Goal: Transaction & Acquisition: Obtain resource

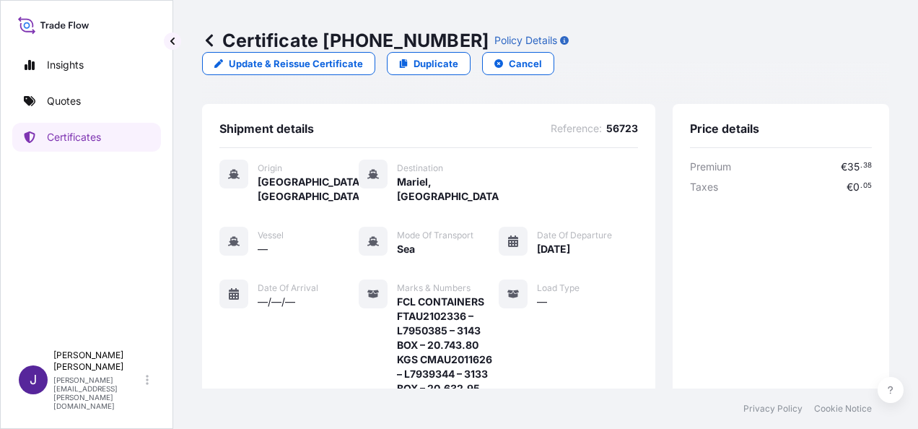
scroll to position [390, 0]
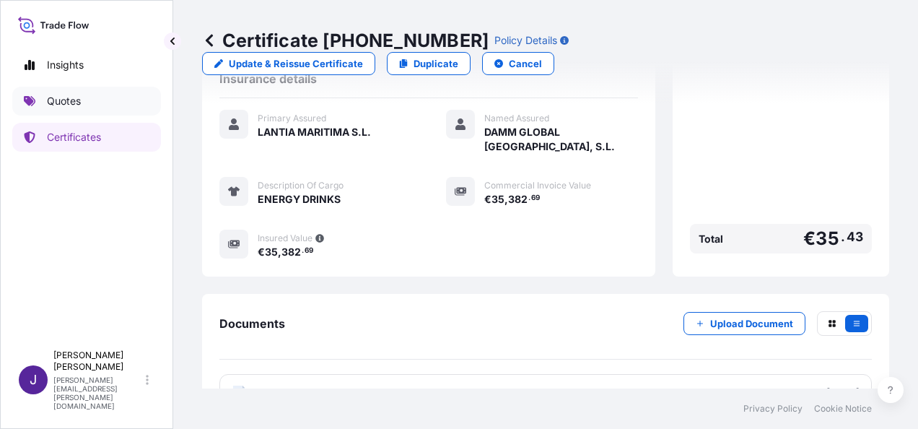
click at [75, 98] on p "Quotes" at bounding box center [64, 101] width 34 height 14
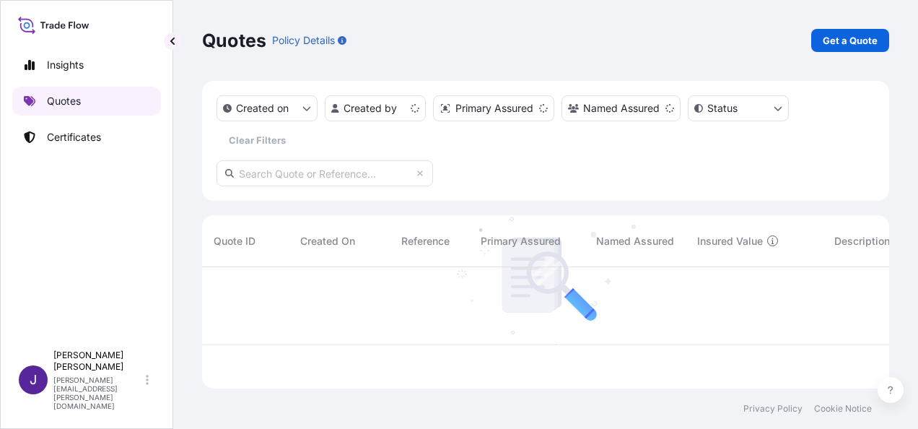
scroll to position [118, 675]
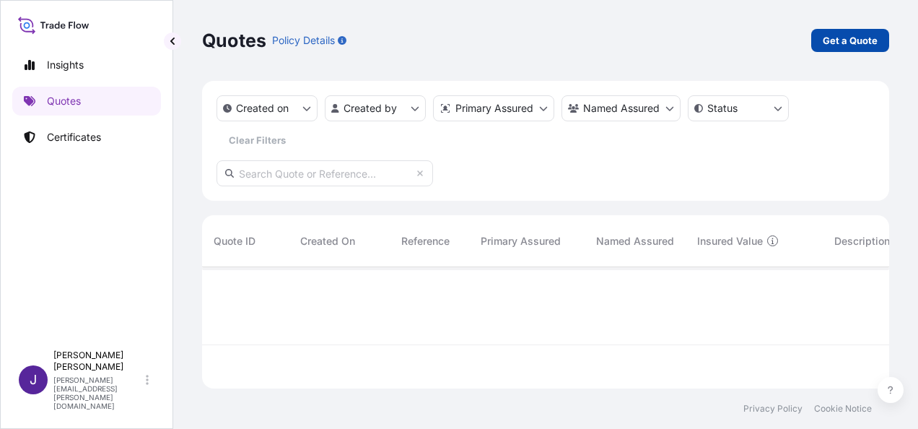
click at [850, 39] on p "Get a Quote" at bounding box center [850, 40] width 55 height 14
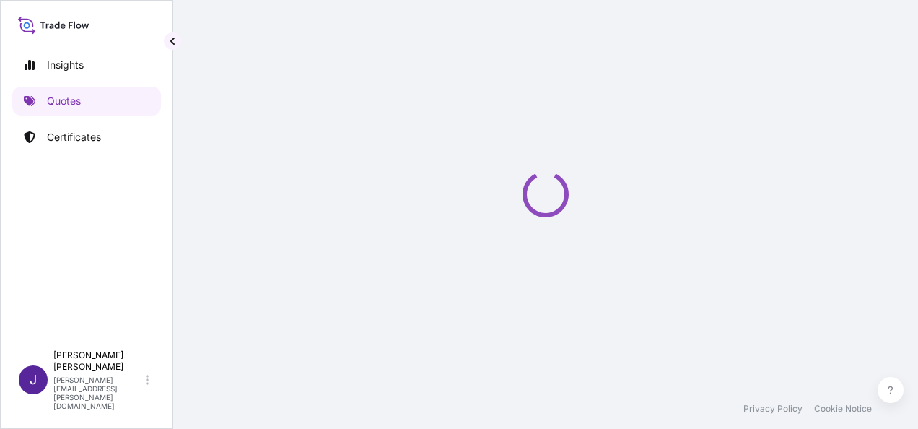
select select "Sea"
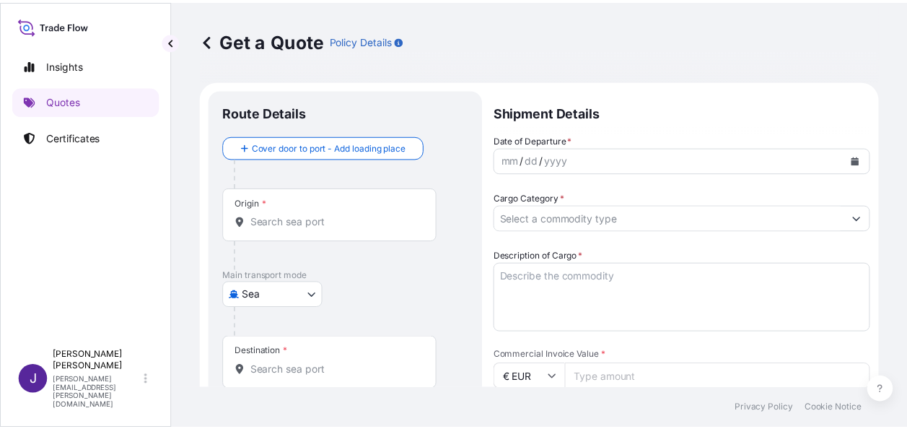
scroll to position [23, 0]
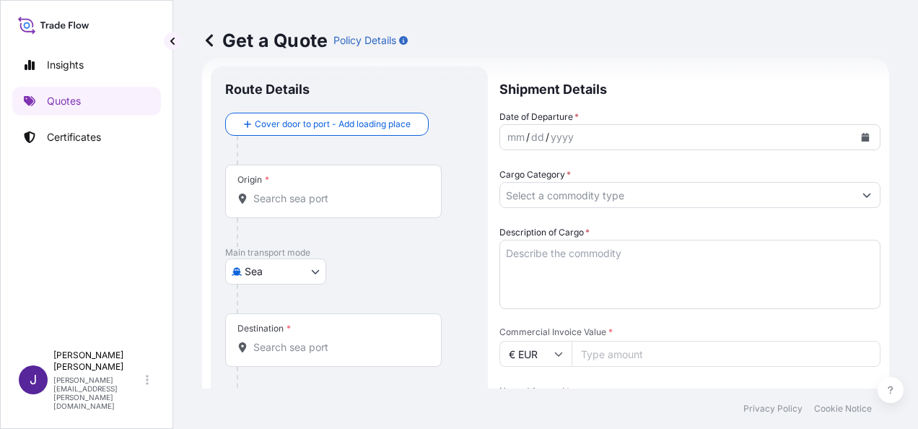
click at [631, 136] on div "mm / dd / yyyy" at bounding box center [677, 137] width 354 height 26
click at [862, 134] on icon "Calendar" at bounding box center [866, 137] width 8 height 9
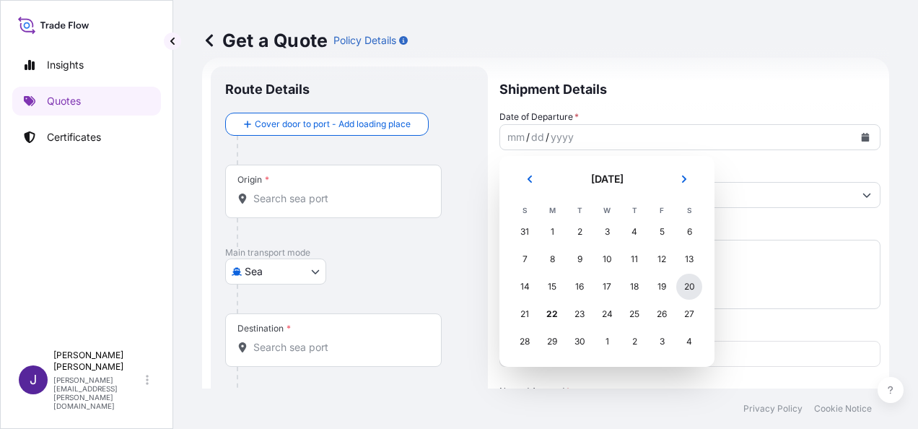
click at [690, 284] on div "20" at bounding box center [689, 287] width 26 height 26
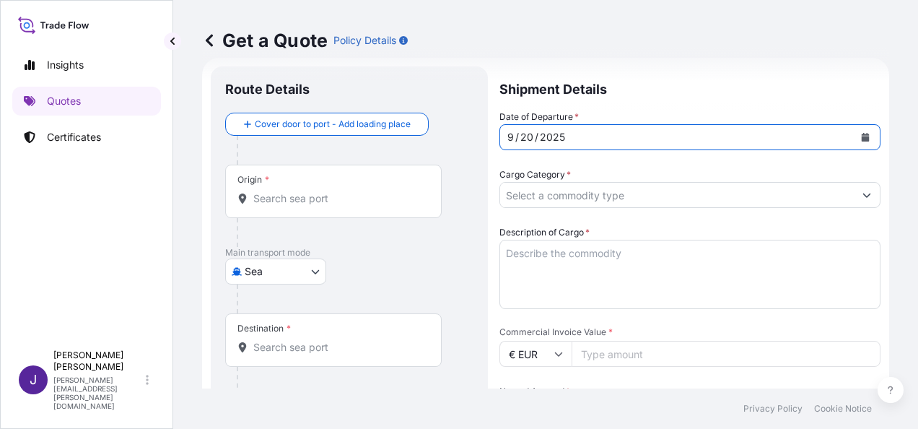
drag, startPoint x: 372, startPoint y: 201, endPoint x: 369, endPoint y: 214, distance: 13.2
click at [369, 204] on input "Origin *" at bounding box center [338, 198] width 170 height 14
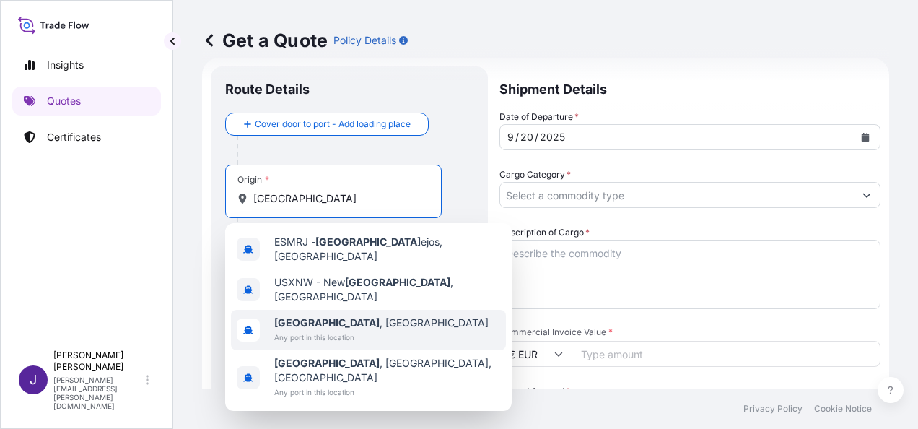
click at [303, 330] on span "Any port in this location" at bounding box center [381, 337] width 214 height 14
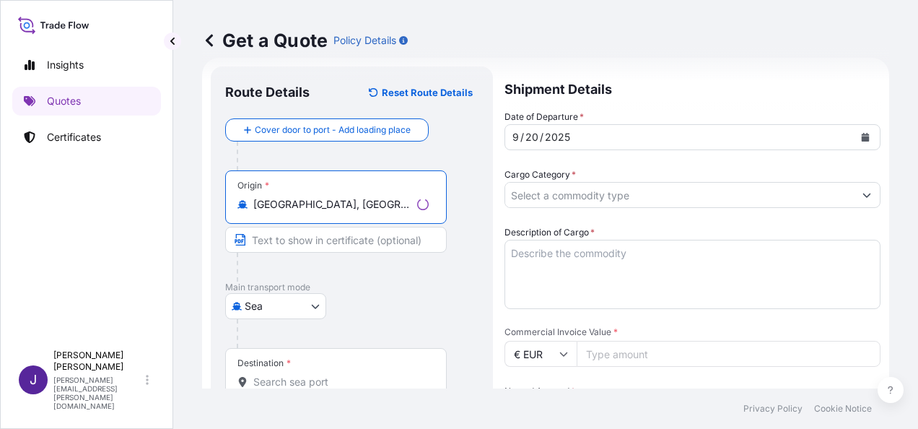
type input "[GEOGRAPHIC_DATA], [GEOGRAPHIC_DATA]"
click at [289, 380] on input "Destination *" at bounding box center [340, 382] width 175 height 14
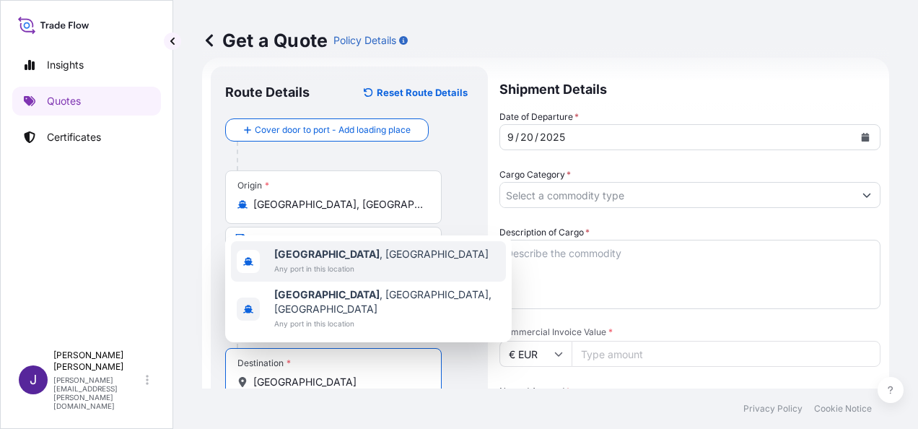
click at [319, 261] on span "[GEOGRAPHIC_DATA] , [GEOGRAPHIC_DATA]" at bounding box center [381, 254] width 214 height 14
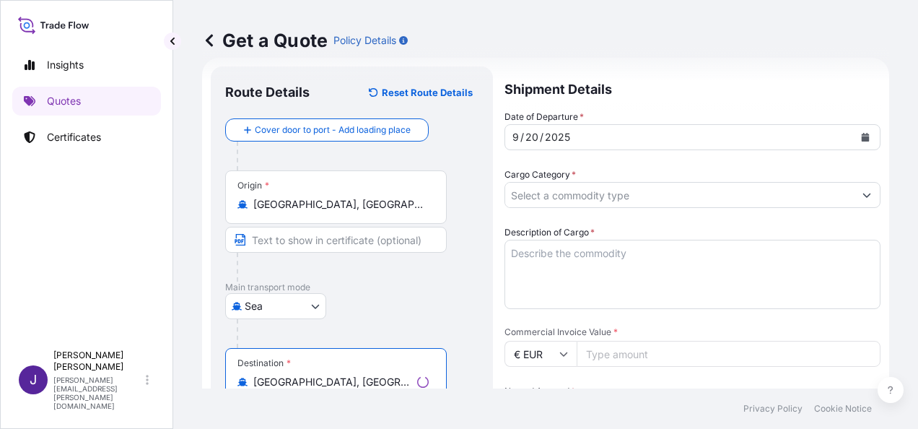
type input "[GEOGRAPHIC_DATA], [GEOGRAPHIC_DATA]"
click at [558, 196] on input "Cargo Category *" at bounding box center [679, 195] width 349 height 26
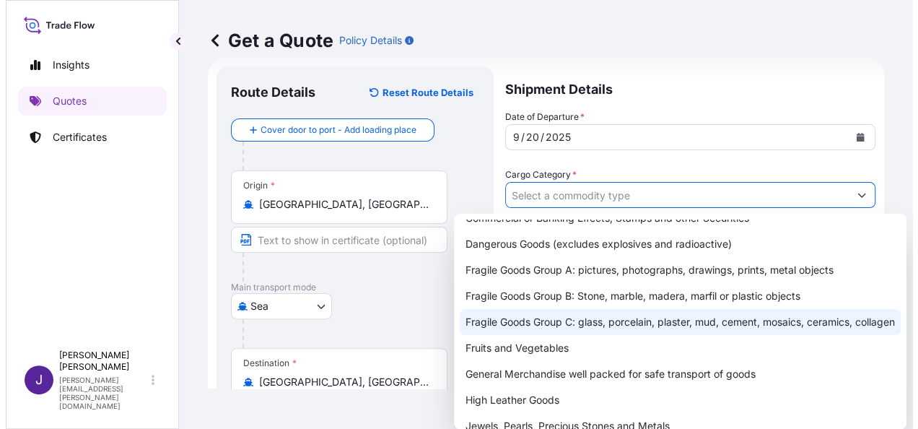
scroll to position [72, 0]
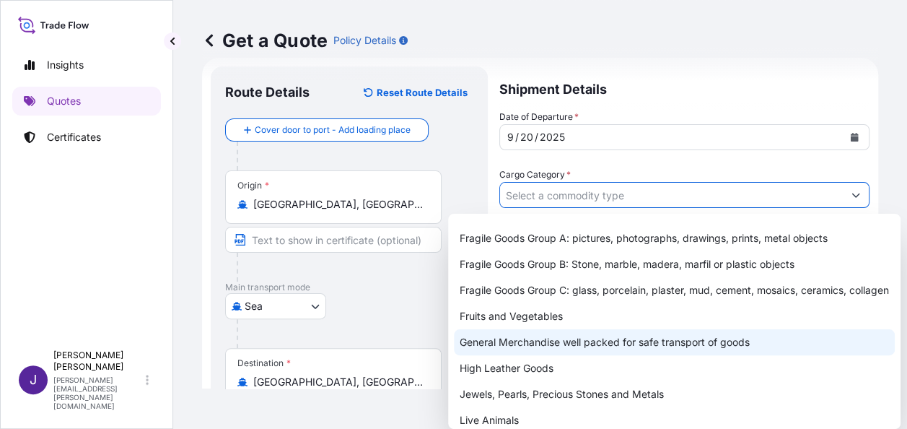
click at [530, 355] on div "General Merchandise well packed for safe transport of goods" at bounding box center [674, 342] width 441 height 26
type input "General Merchandise well packed for safe transport of goods"
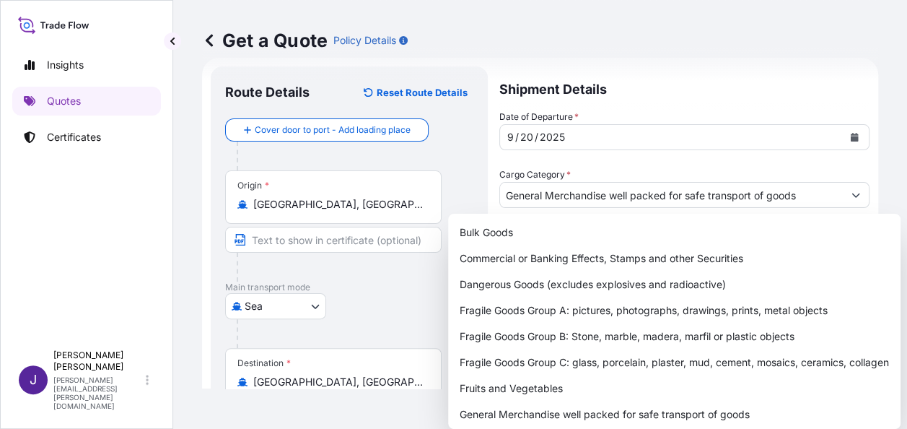
click at [704, 55] on div "Get a Quote Policy Details" at bounding box center [540, 40] width 676 height 81
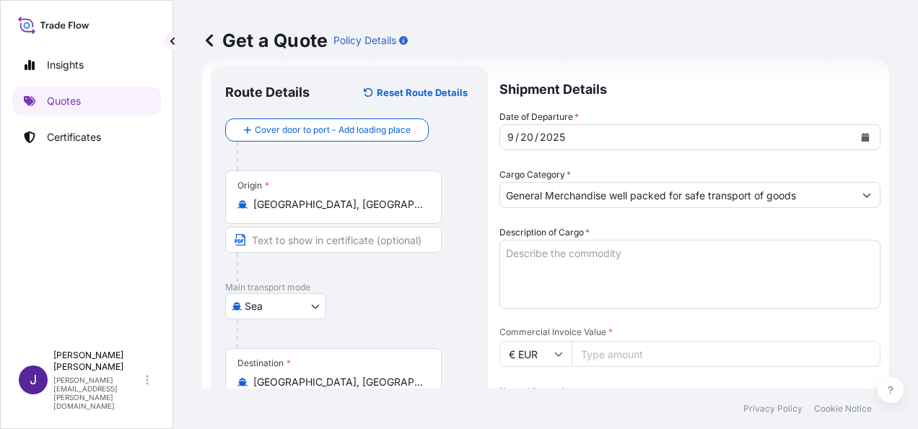
click at [572, 253] on textarea "Description of Cargo *" at bounding box center [689, 274] width 381 height 69
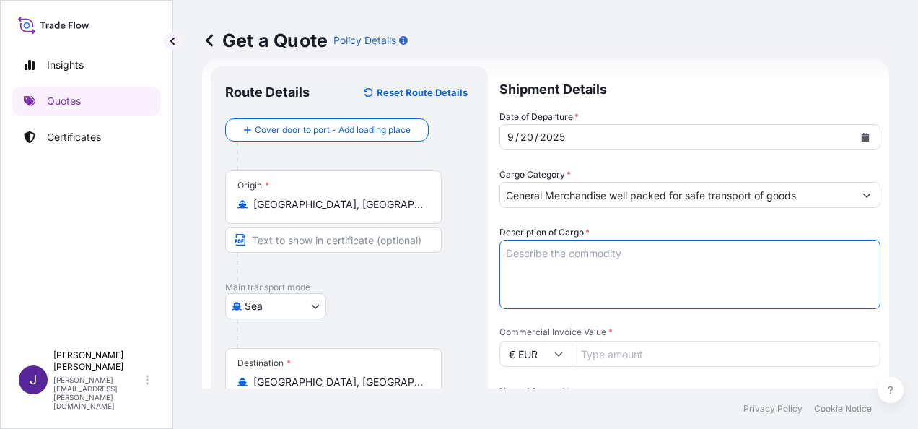
paste textarea "MRDIDOR DE ESPESOR"
click at [521, 253] on textarea "MRDIDOR DE ESPESOR" at bounding box center [689, 274] width 381 height 69
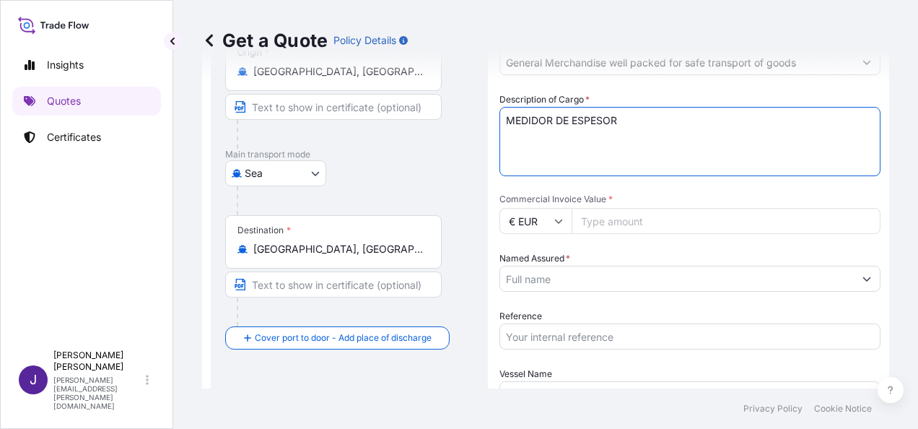
scroll to position [167, 0]
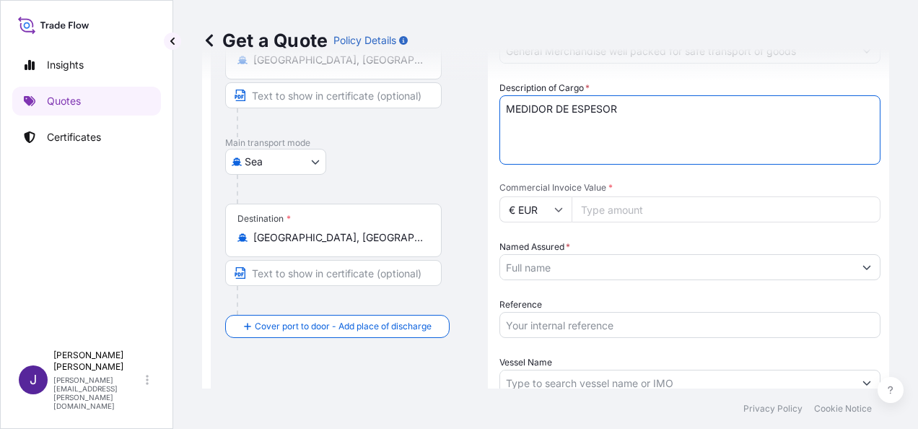
type textarea "MEDIDOR DE ESPESOR"
click at [647, 210] on input "Commercial Invoice Value *" at bounding box center [726, 209] width 309 height 26
type input "4036.65"
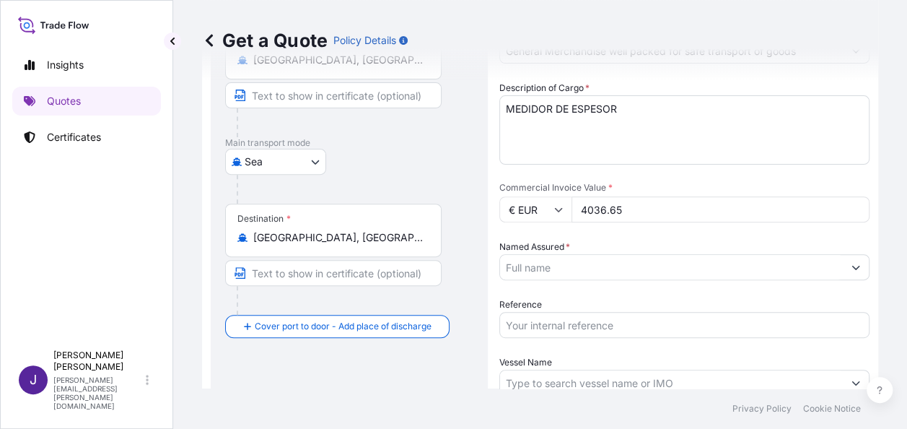
click at [552, 276] on input "Named Assured *" at bounding box center [671, 267] width 343 height 26
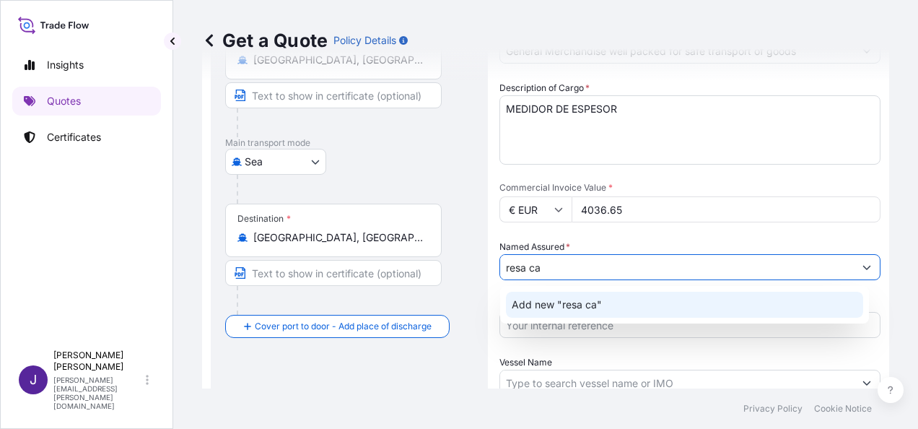
drag, startPoint x: 559, startPoint y: 267, endPoint x: 421, endPoint y: 266, distance: 137.1
click at [421, 266] on form "Route Details Reset Route Details Cover door to port - Add loading place Place …" at bounding box center [545, 241] width 687 height 656
paste input "RESA CARIBE S.A."
click at [626, 313] on div "Add new "RESA CARIBE S.A."" at bounding box center [684, 305] width 357 height 26
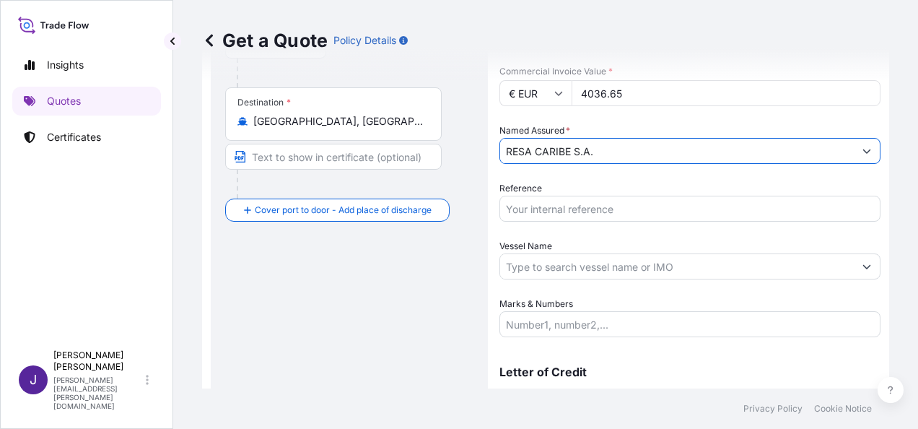
scroll to position [312, 0]
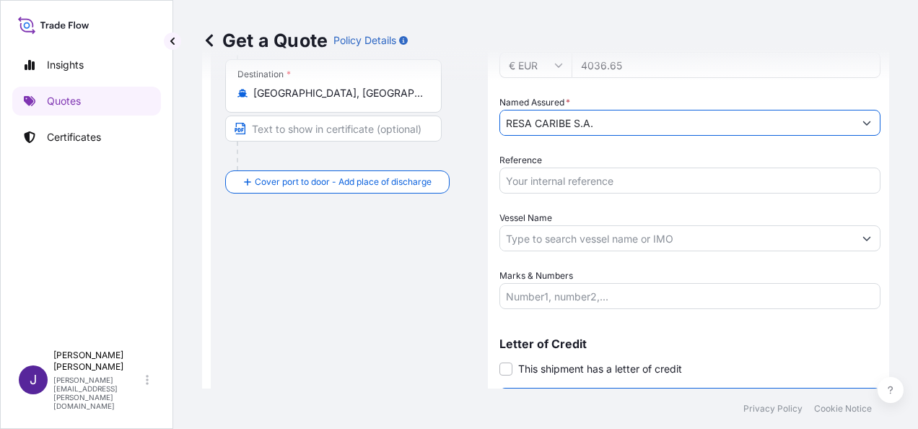
type input "RESA CARIBE S.A."
click at [681, 188] on input "Reference" at bounding box center [689, 180] width 381 height 26
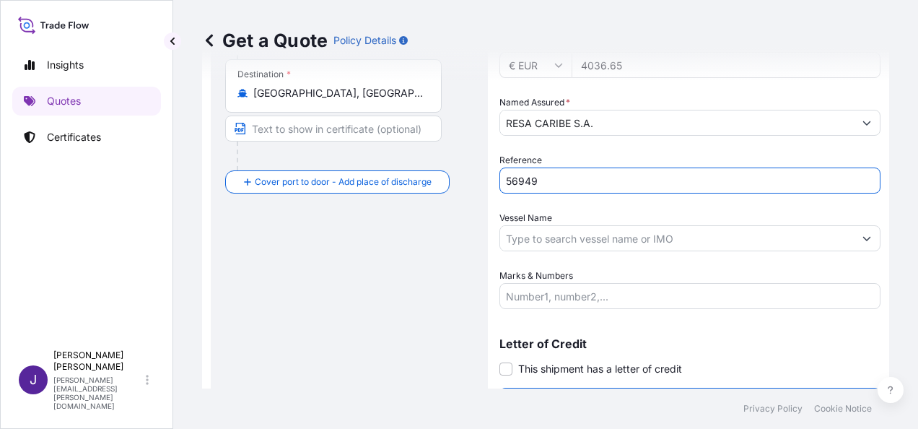
type input "56949"
click at [609, 237] on input "Vessel Name" at bounding box center [677, 238] width 354 height 26
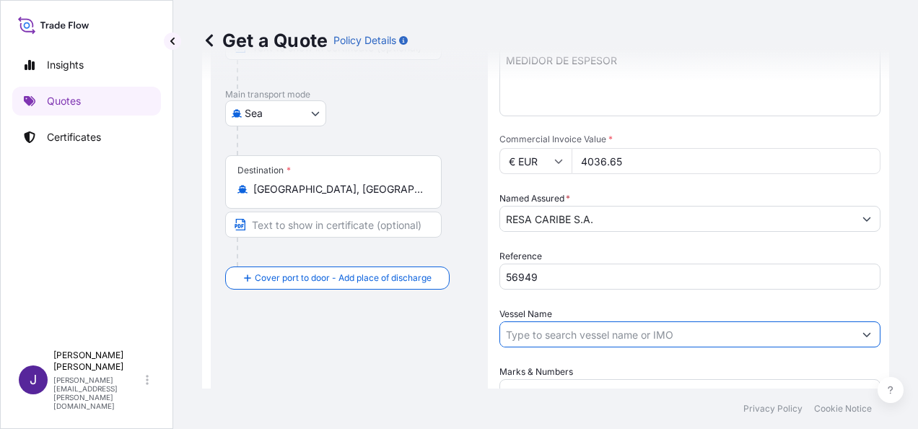
scroll to position [95, 0]
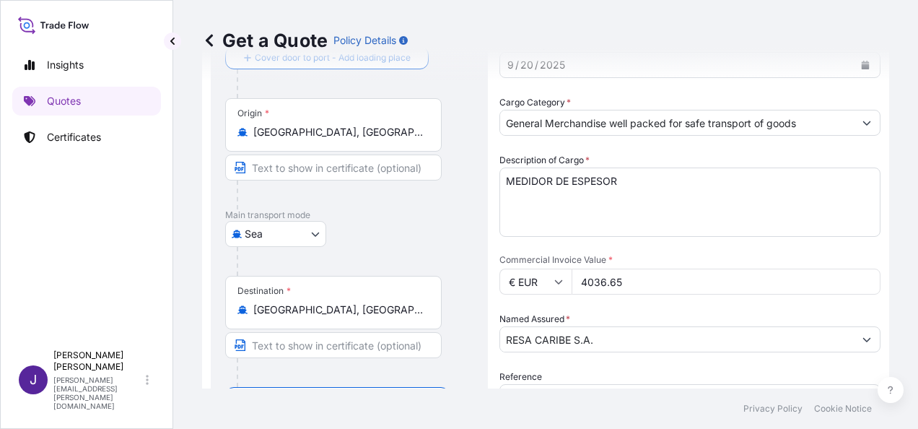
click at [297, 235] on body "Insights Quotes Certificates J [PERSON_NAME] [PERSON_NAME][EMAIL_ADDRESS][PERSO…" at bounding box center [459, 214] width 918 height 429
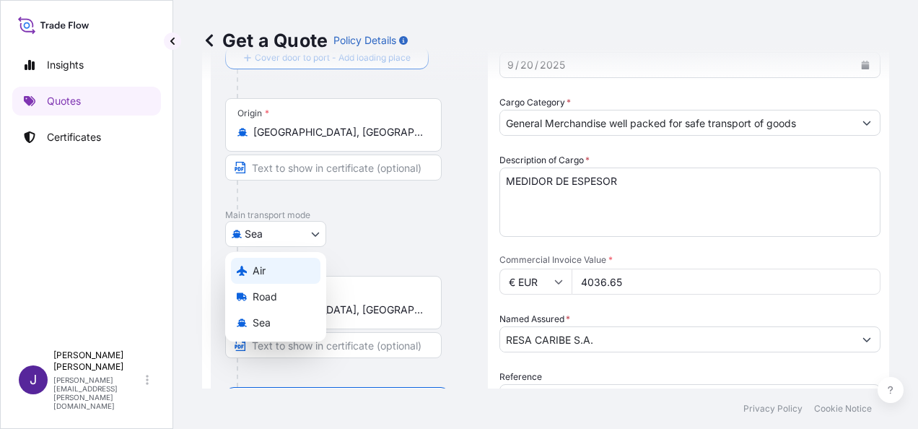
click at [274, 271] on div "Air" at bounding box center [275, 271] width 89 height 26
select select "Air"
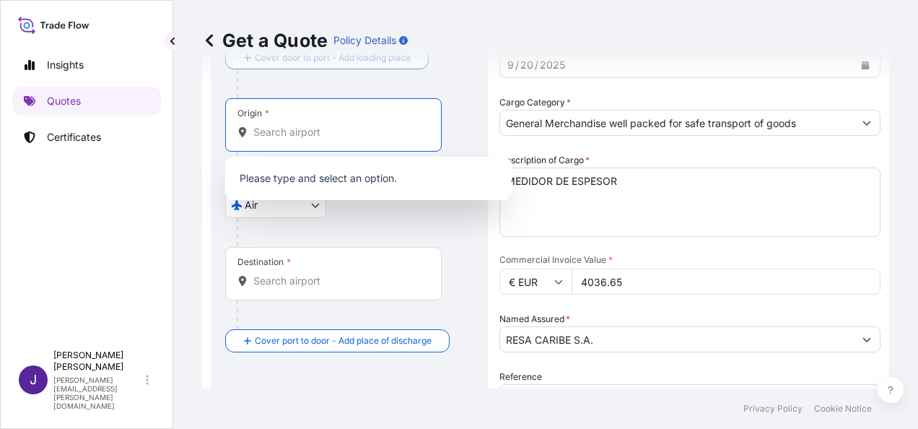
click at [306, 129] on input "Origin *" at bounding box center [338, 132] width 170 height 14
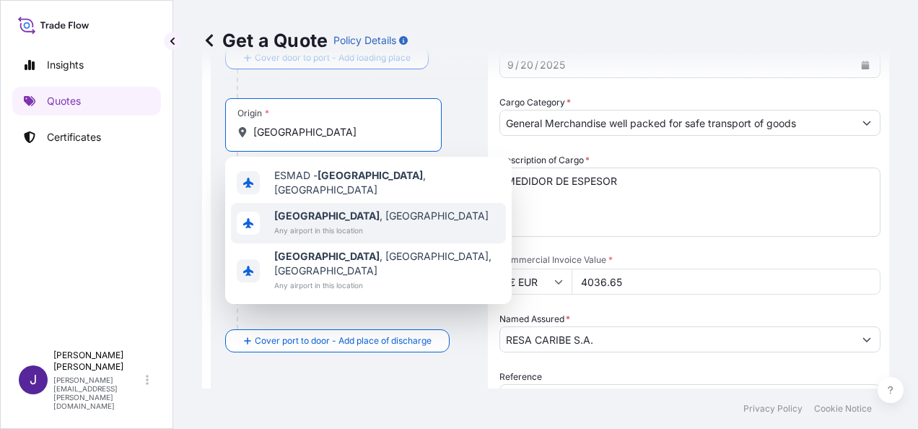
click at [316, 209] on span "[GEOGRAPHIC_DATA] , [GEOGRAPHIC_DATA]" at bounding box center [381, 216] width 214 height 14
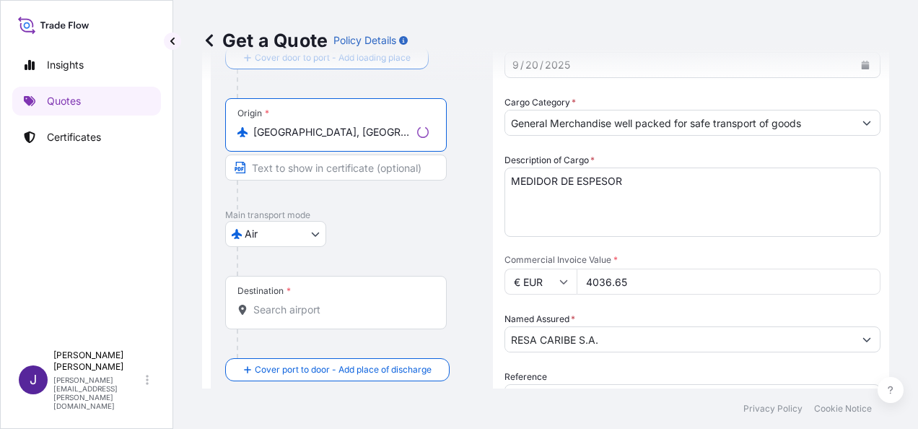
type input "[GEOGRAPHIC_DATA], [GEOGRAPHIC_DATA]"
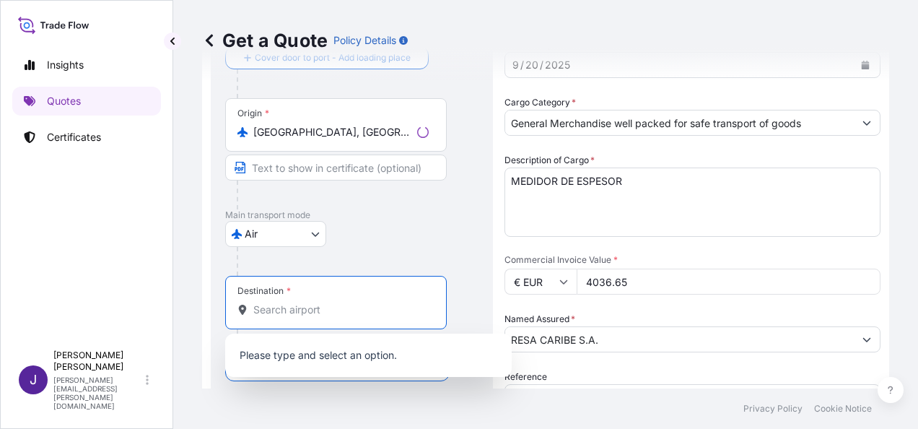
click at [277, 313] on input "Destination *" at bounding box center [340, 309] width 175 height 14
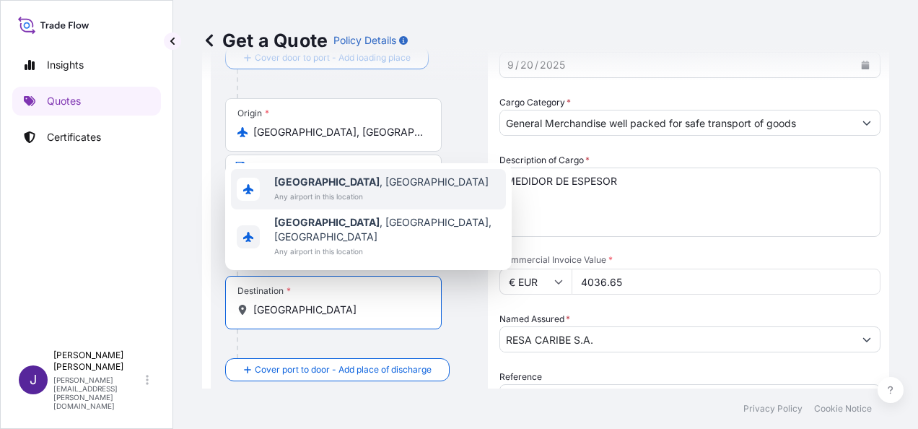
click at [354, 189] on span "[GEOGRAPHIC_DATA] , [GEOGRAPHIC_DATA]" at bounding box center [381, 182] width 214 height 14
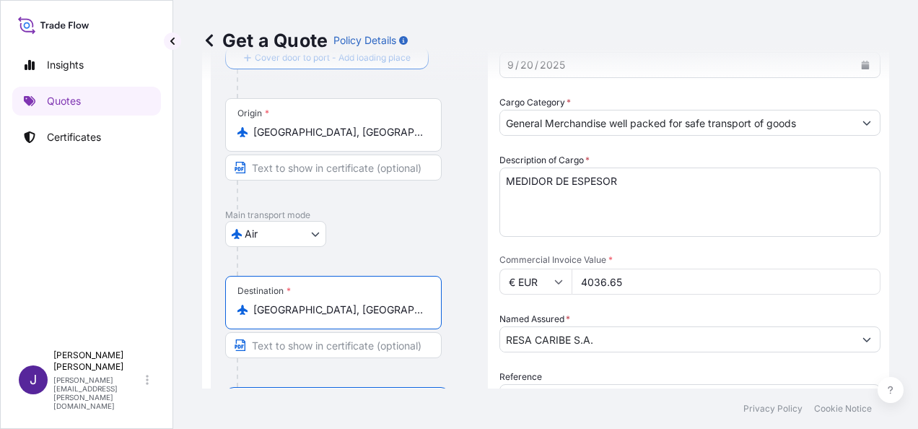
type input "[GEOGRAPHIC_DATA], [GEOGRAPHIC_DATA]"
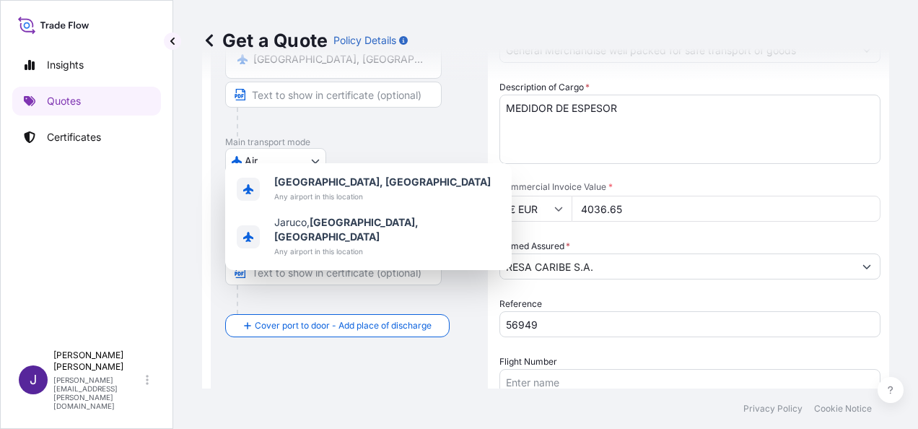
scroll to position [312, 0]
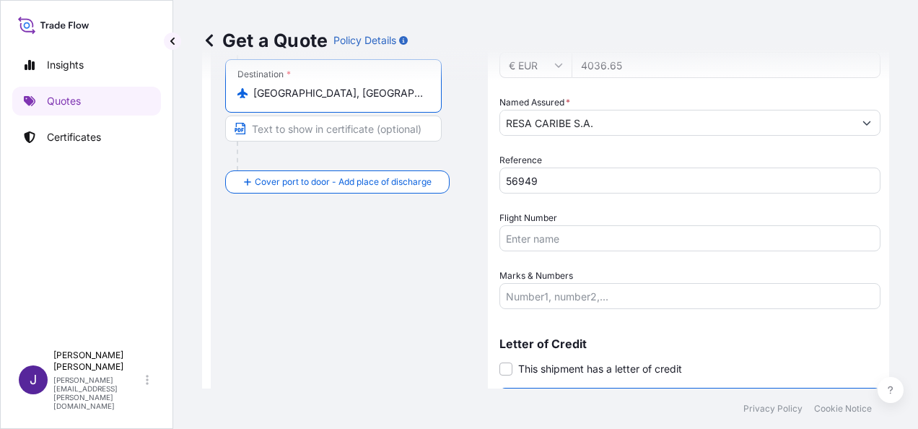
click at [578, 228] on input "Flight Number" at bounding box center [689, 238] width 381 height 26
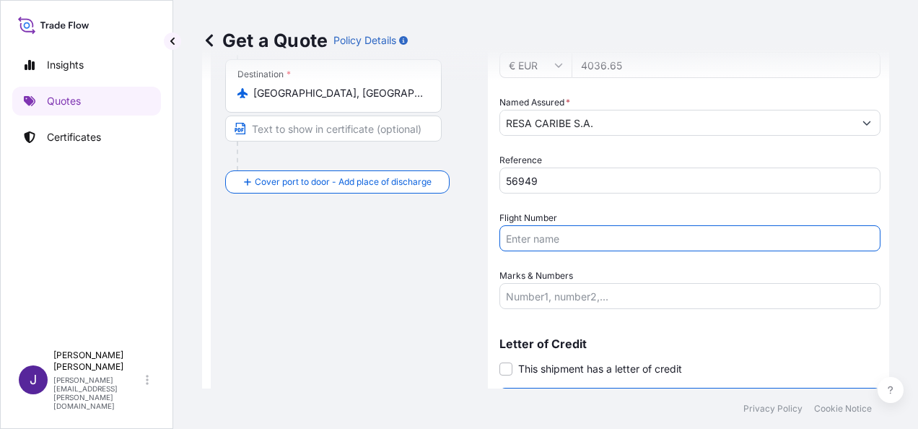
paste input "AÉREO AWB 96-13941292"
type input "AÉREO AWB 96-13941292"
click at [574, 299] on input "Marks & Numbers" at bounding box center [689, 296] width 381 height 26
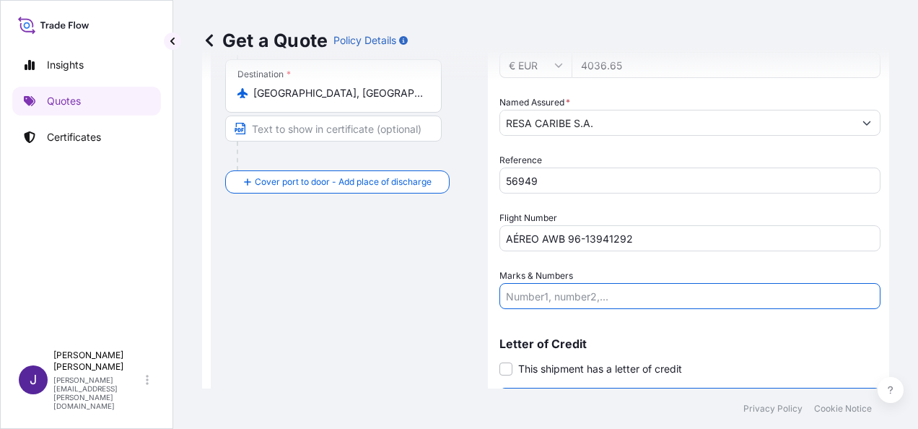
click at [574, 287] on input "Marks & Numbers" at bounding box center [689, 296] width 381 height 26
paste input "1 BULTO 10 KGS"
type input "1 BULTO 10 KGS"
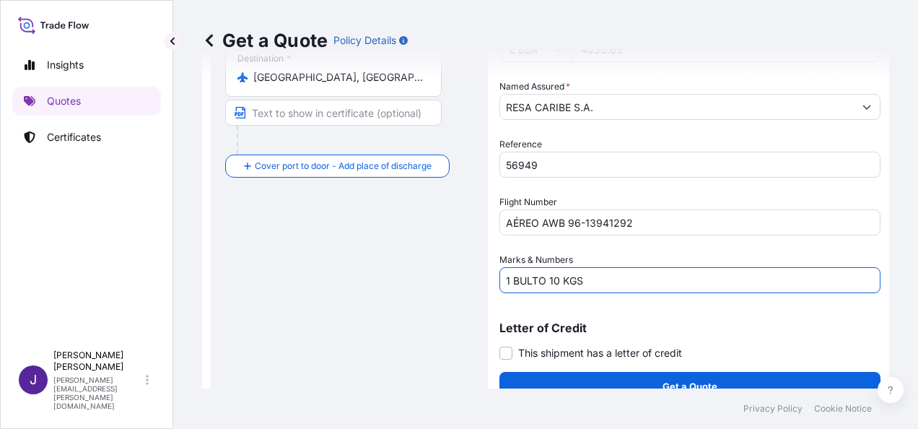
scroll to position [348, 0]
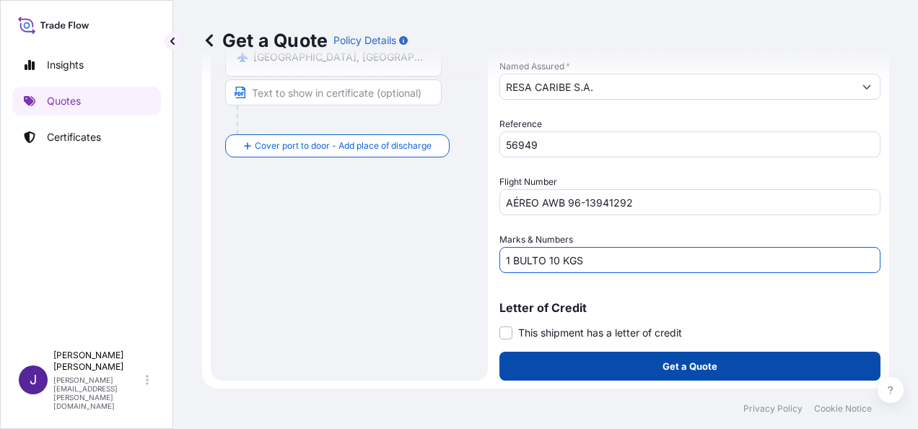
click at [706, 369] on p "Get a Quote" at bounding box center [690, 366] width 55 height 14
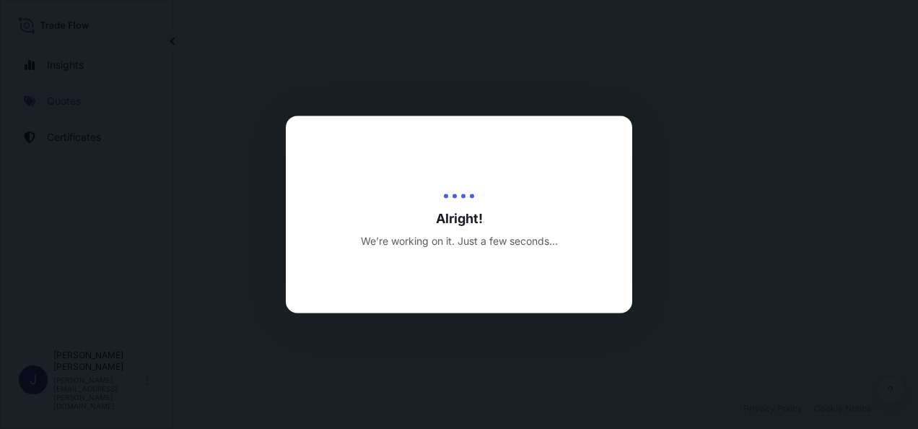
select select "Air"
